Goal: Task Accomplishment & Management: Use online tool/utility

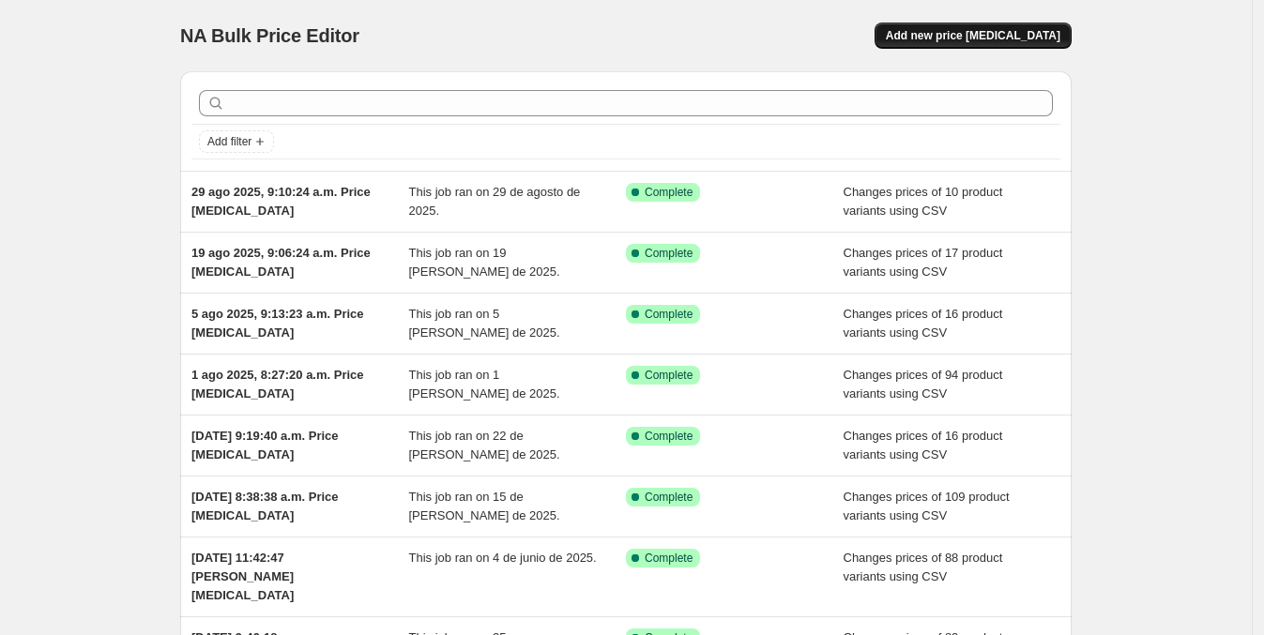
click at [935, 38] on span "Add new price [MEDICAL_DATA]" at bounding box center [973, 35] width 175 height 15
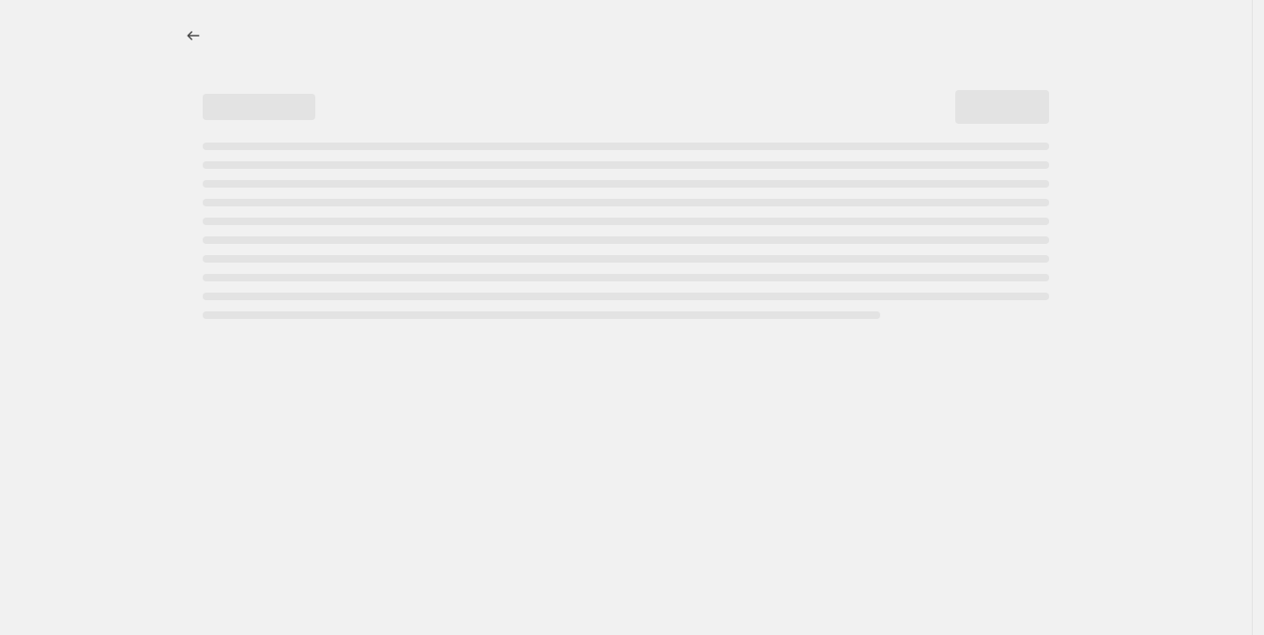
select select "percentage"
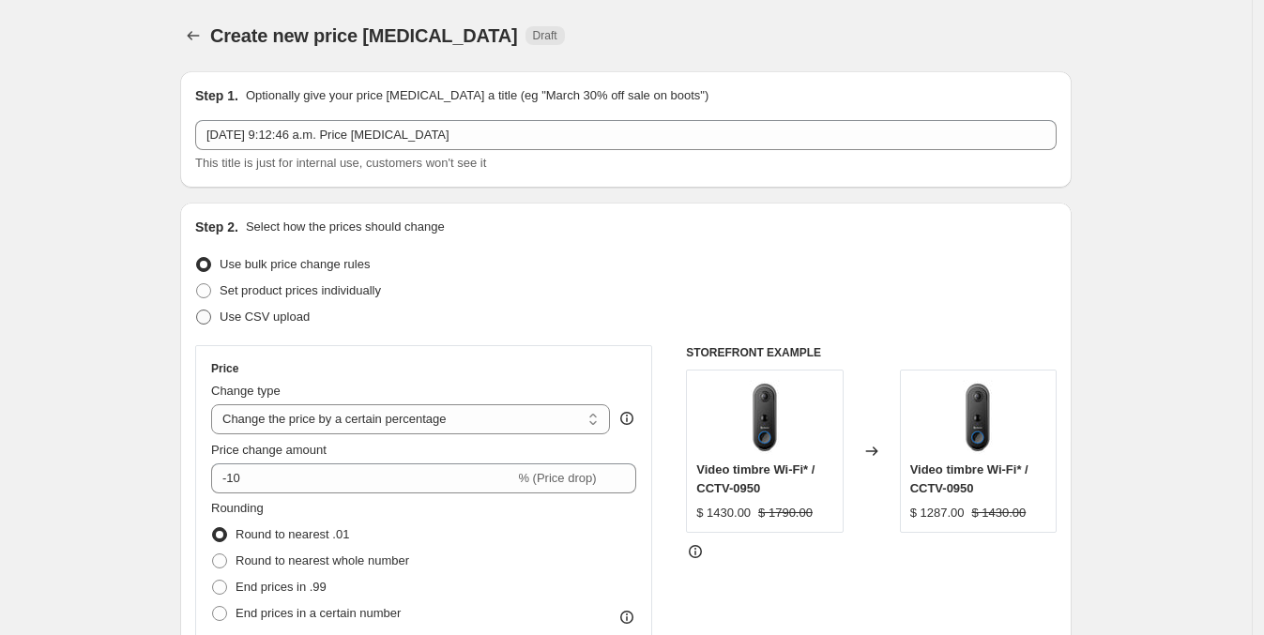
click at [250, 315] on span "Use CSV upload" at bounding box center [265, 317] width 90 height 14
click at [197, 311] on input "Use CSV upload" at bounding box center [196, 310] width 1 height 1
radio input "true"
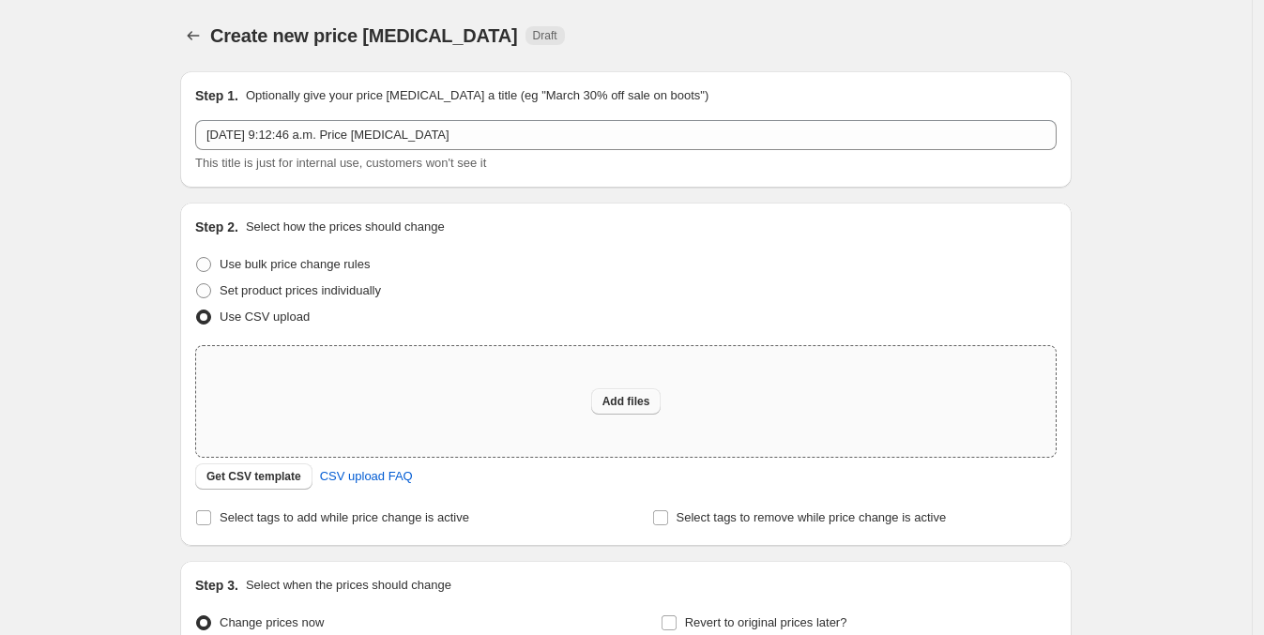
click at [632, 389] on button "Add files" at bounding box center [626, 401] width 70 height 26
type input "C:\fakepath\shopify cambio de precio 071025.csv"
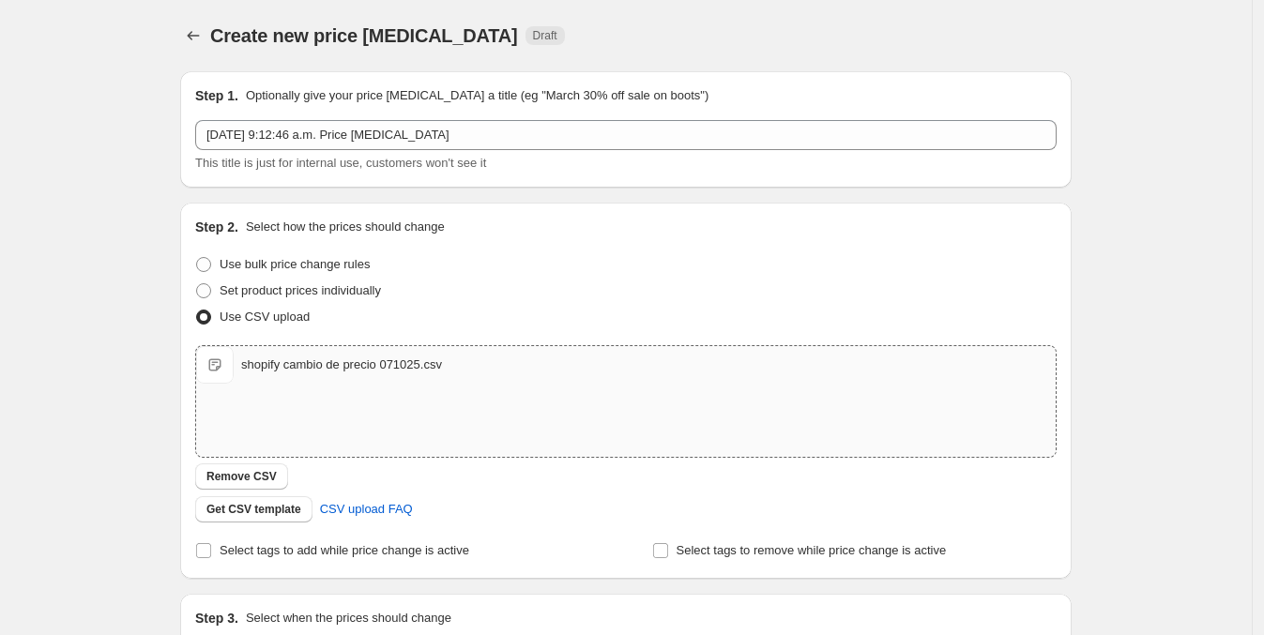
scroll to position [234, 0]
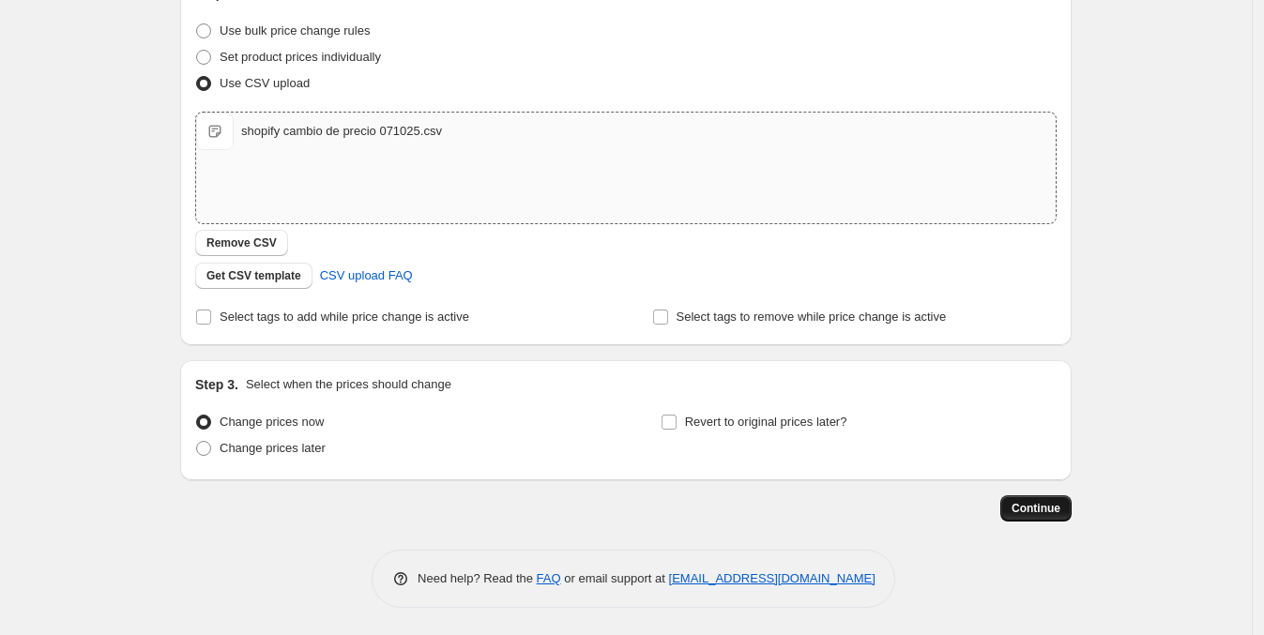
click at [1055, 503] on span "Continue" at bounding box center [1035, 508] width 49 height 15
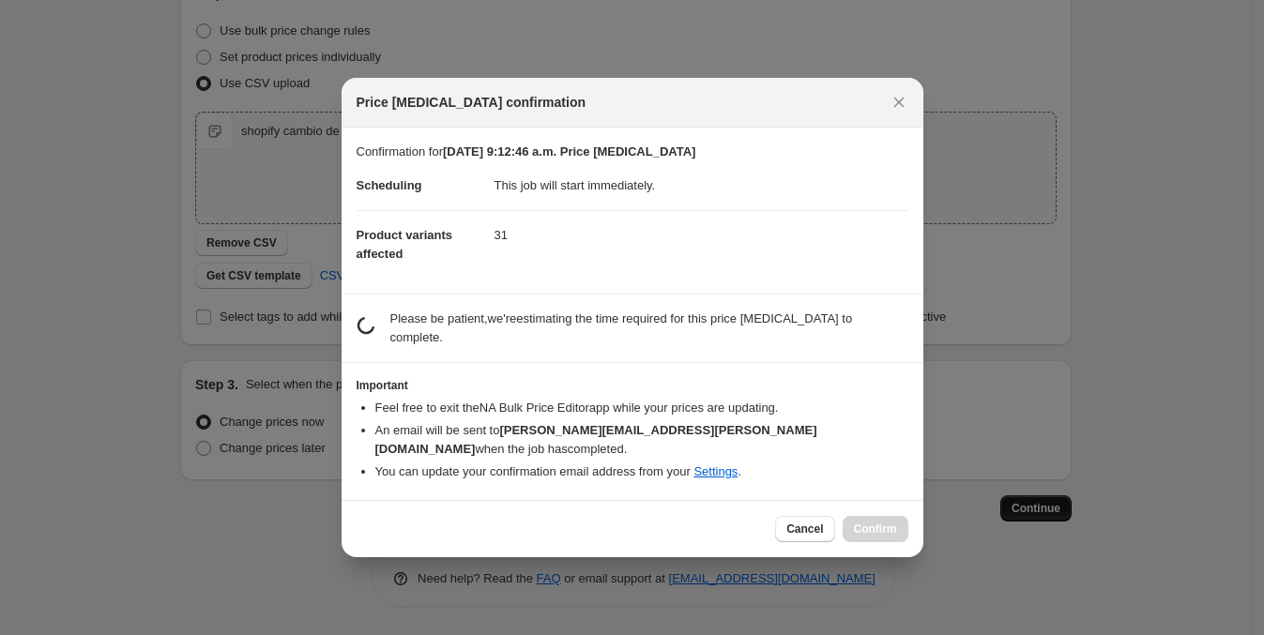
scroll to position [0, 0]
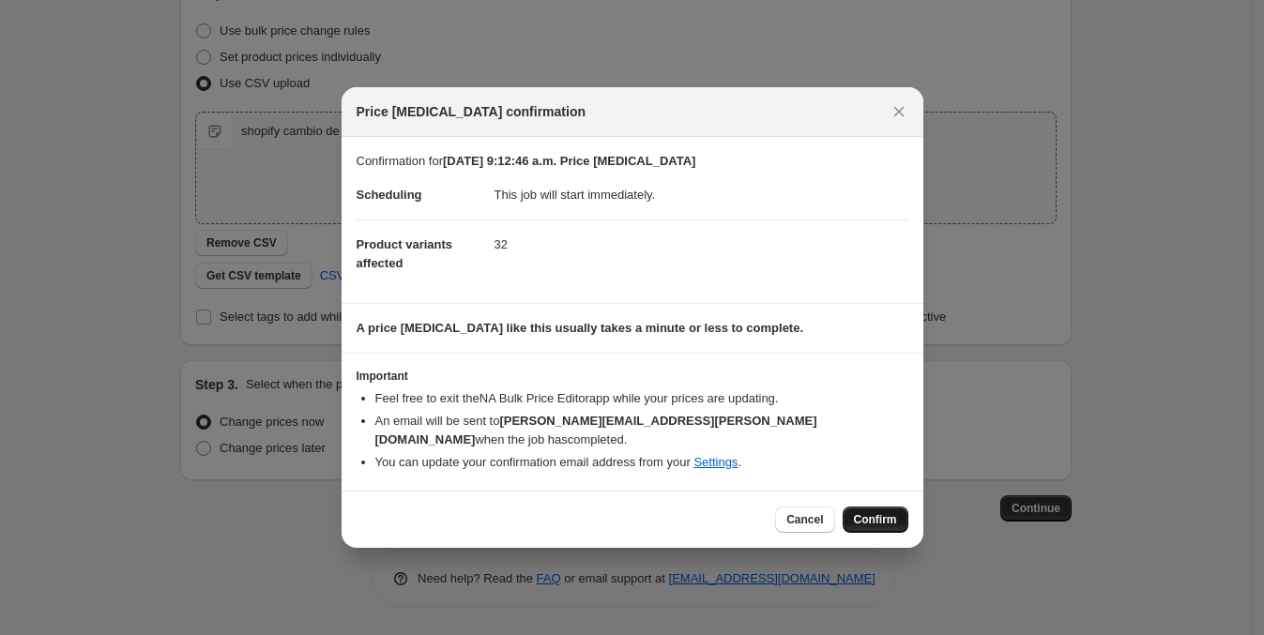
click at [860, 516] on span "Confirm" at bounding box center [875, 519] width 43 height 15
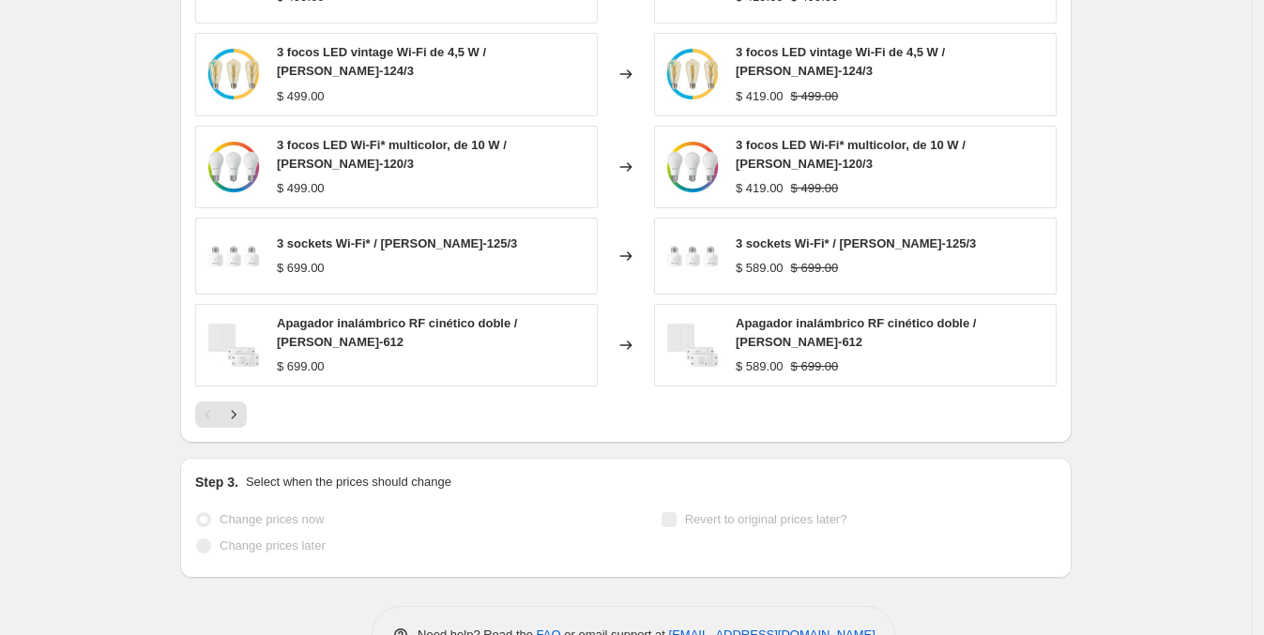
scroll to position [900, 0]
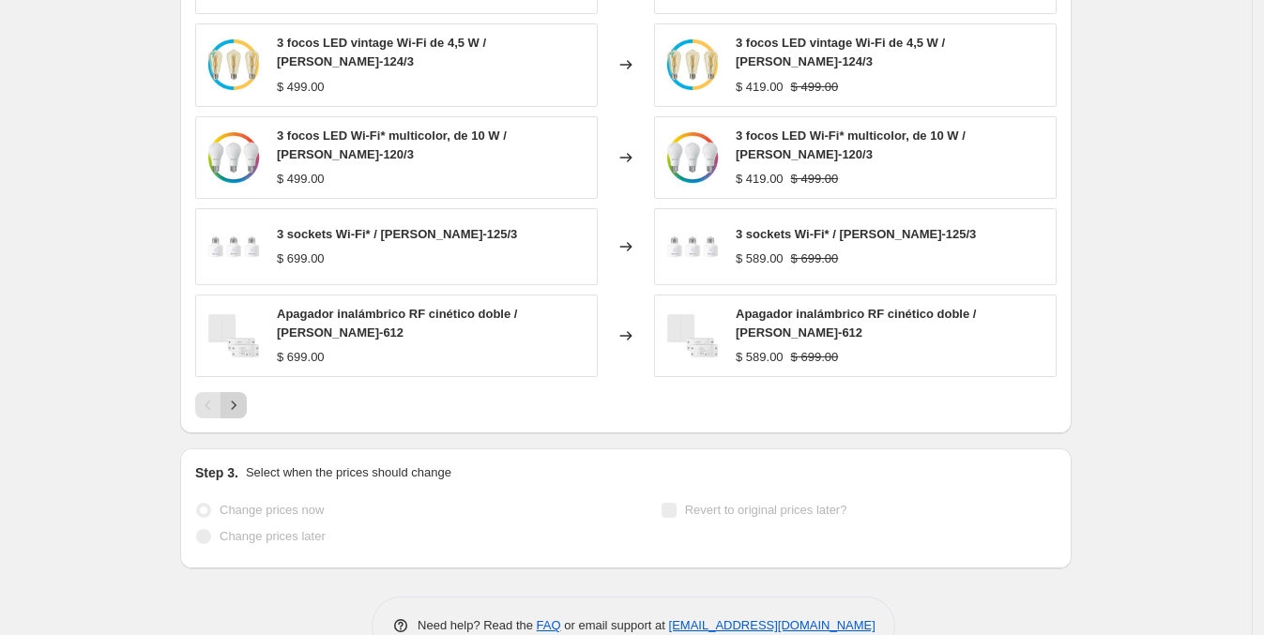
click at [243, 396] on icon "Next" at bounding box center [233, 405] width 19 height 19
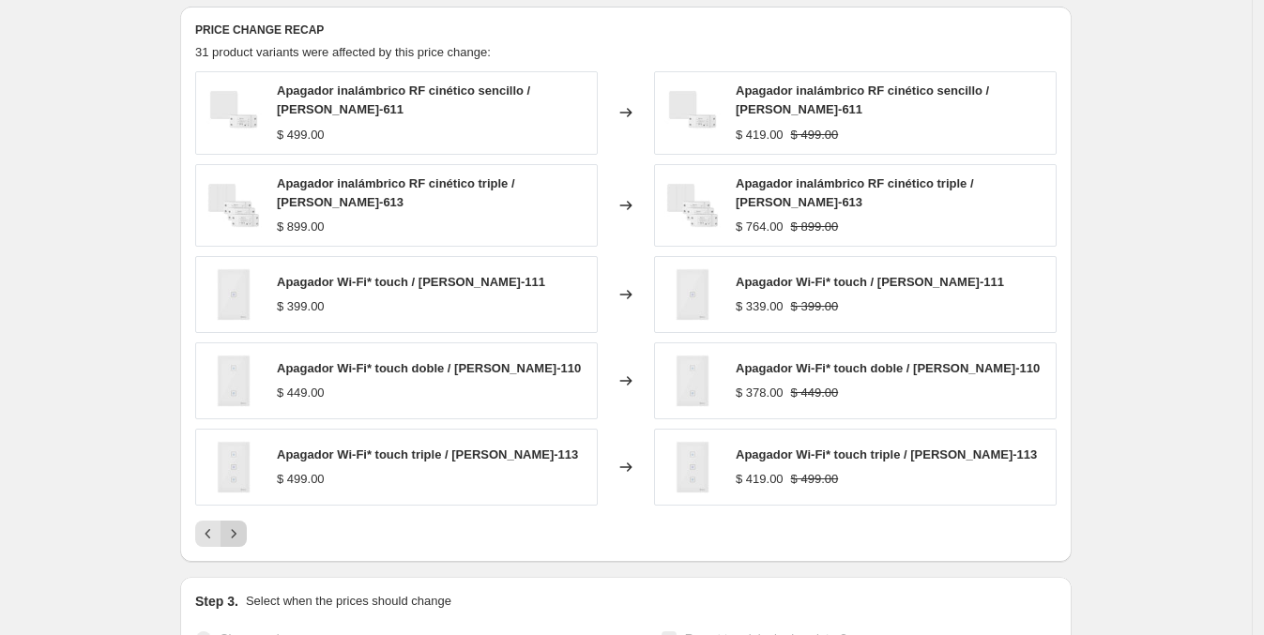
scroll to position [759, 0]
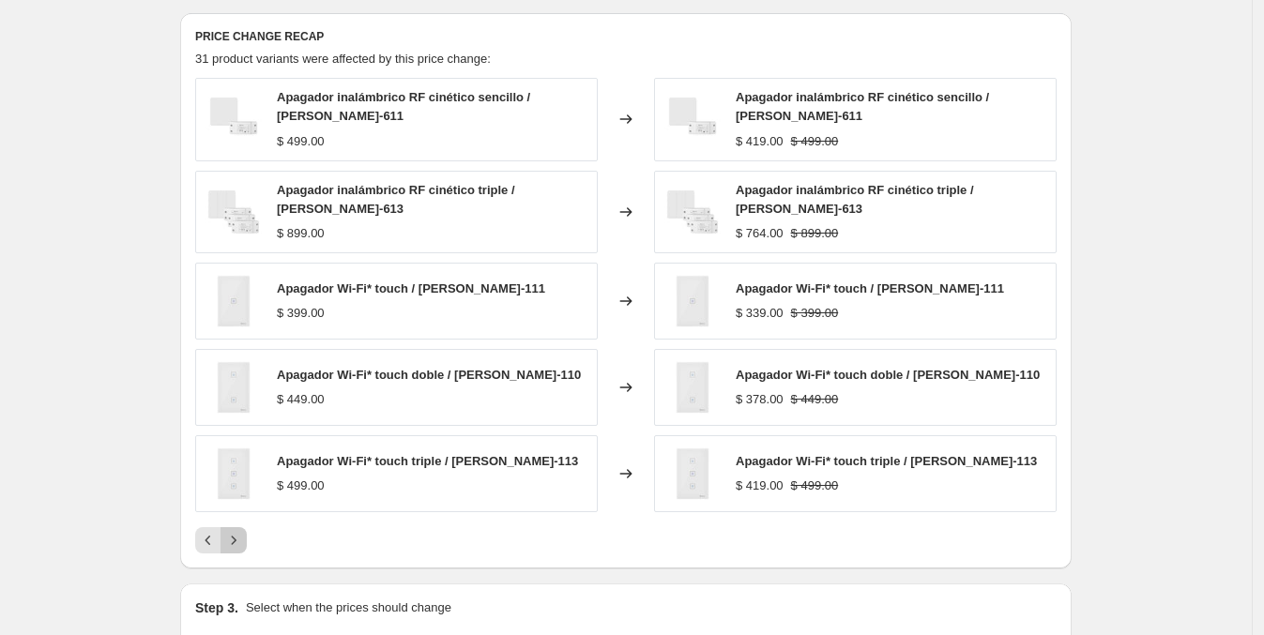
click at [242, 541] on button "Next" at bounding box center [233, 540] width 26 height 26
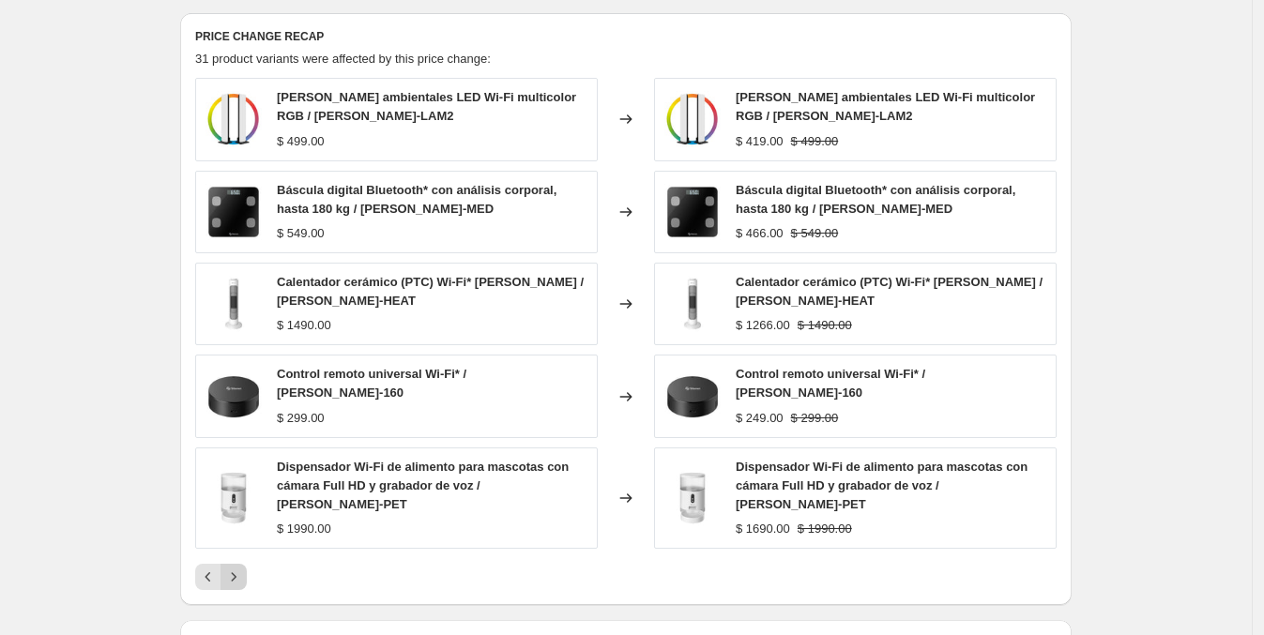
click at [242, 568] on icon "Next" at bounding box center [233, 577] width 19 height 19
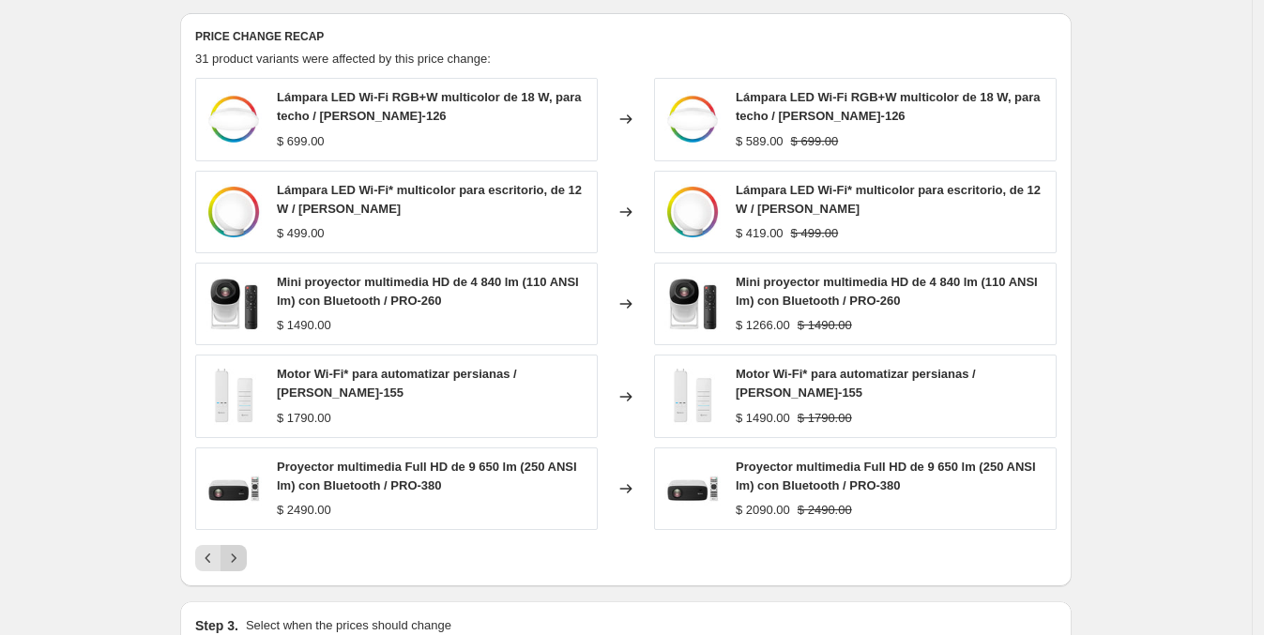
click at [242, 545] on button "Next" at bounding box center [233, 558] width 26 height 26
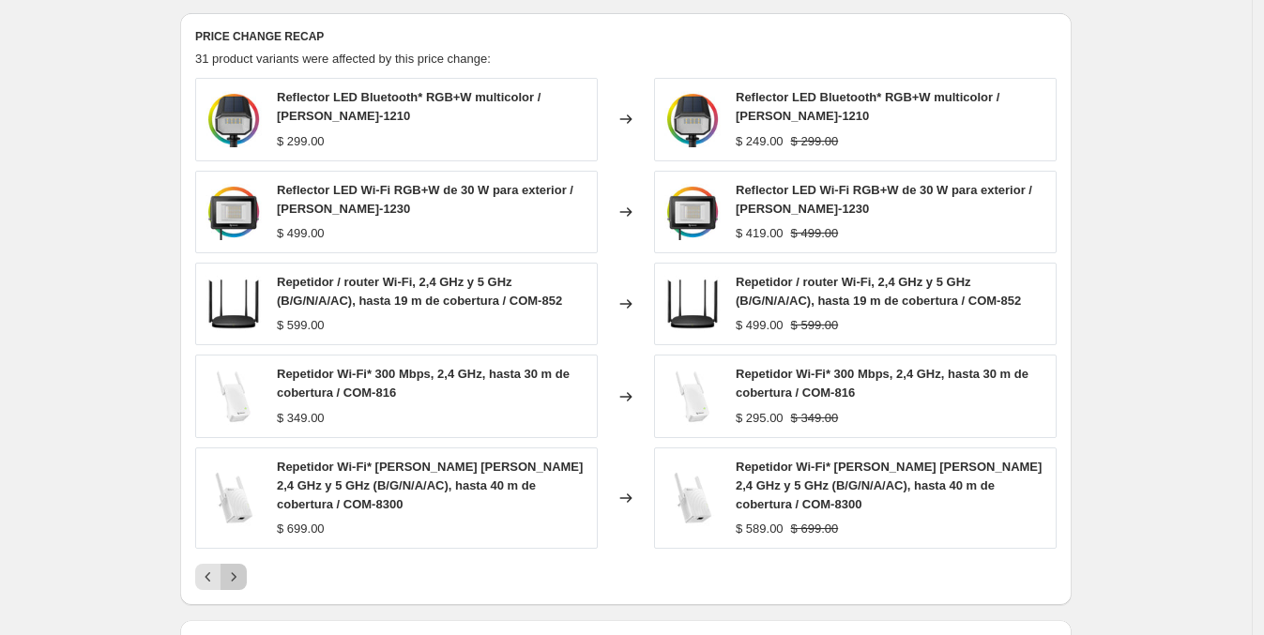
click at [242, 564] on button "Next" at bounding box center [233, 577] width 26 height 26
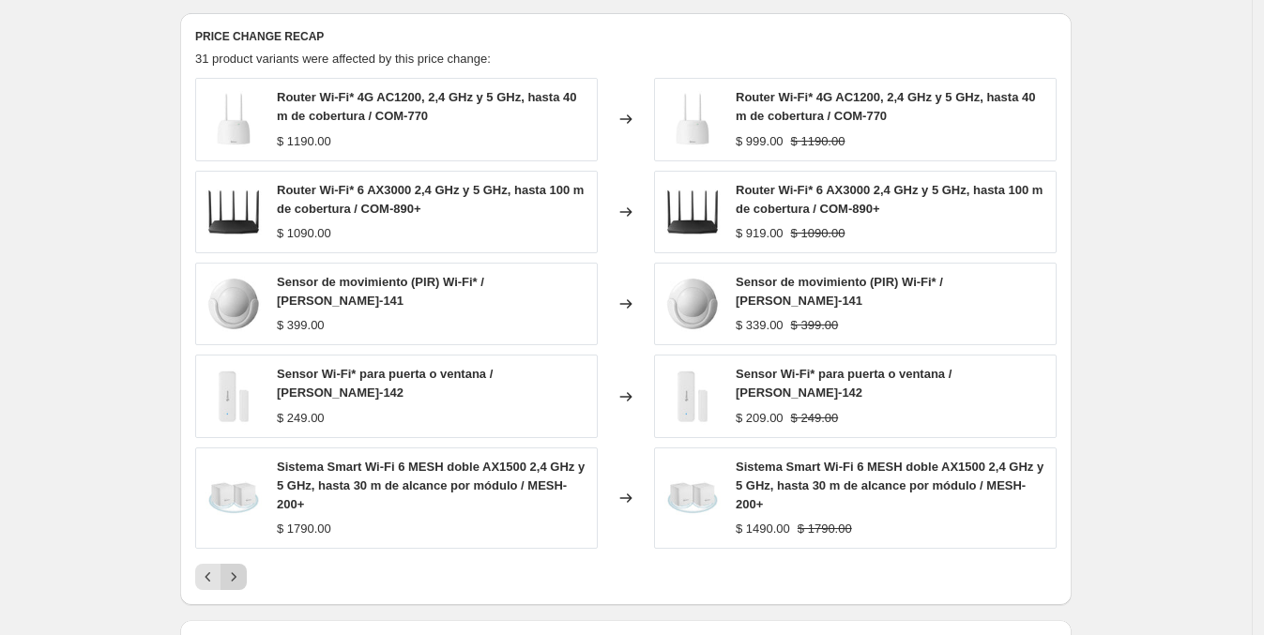
click at [242, 541] on div "Router Wi-Fi* 4G AC1200, 2,4 GHz y 5 GHz, hasta 40 m de cobertura / COM-770 $ 1…" at bounding box center [625, 334] width 861 height 512
click at [238, 568] on icon "Next" at bounding box center [233, 577] width 19 height 19
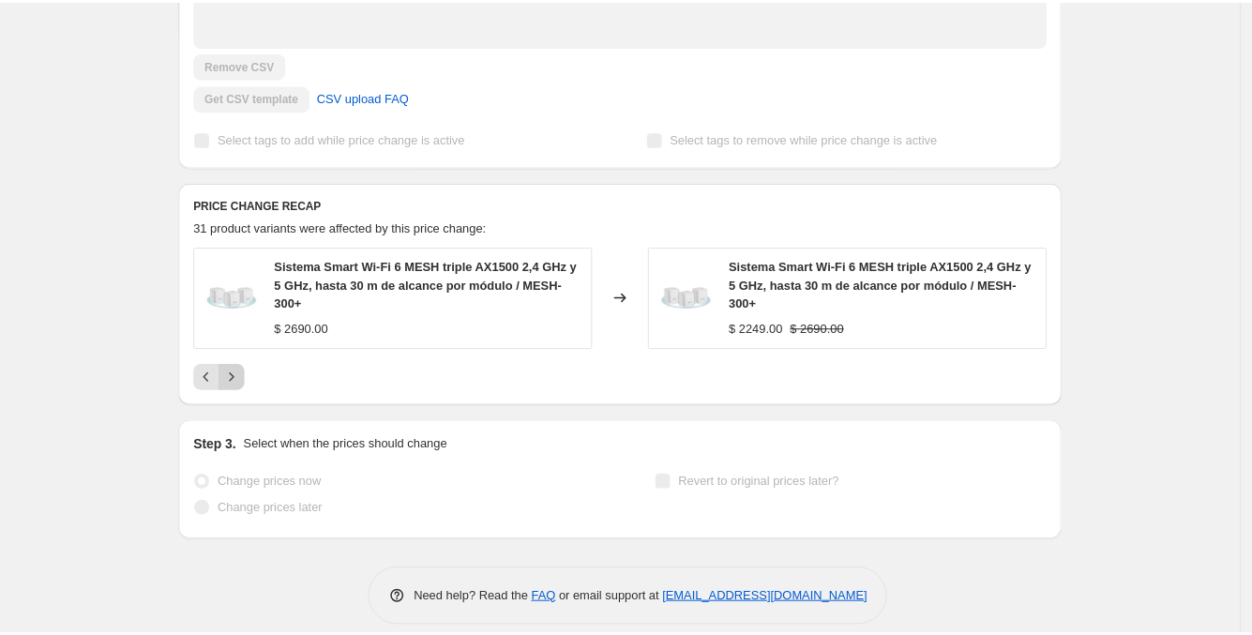
scroll to position [609, 0]
